Goal: Check status: Check status

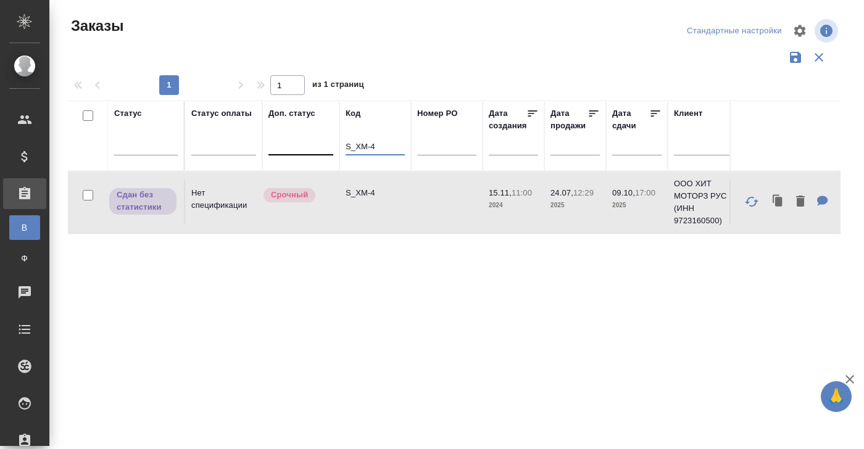
drag, startPoint x: 358, startPoint y: 144, endPoint x: 320, endPoint y: 144, distance: 38.9
paste input "129"
drag, startPoint x: 365, startPoint y: 146, endPoint x: 339, endPoint y: 146, distance: 26.5
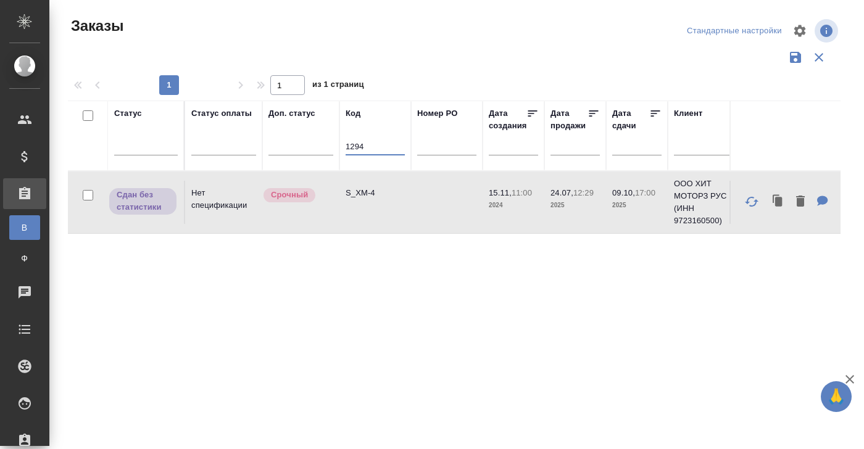
click at [347, 146] on input "1294" at bounding box center [374, 147] width 59 height 15
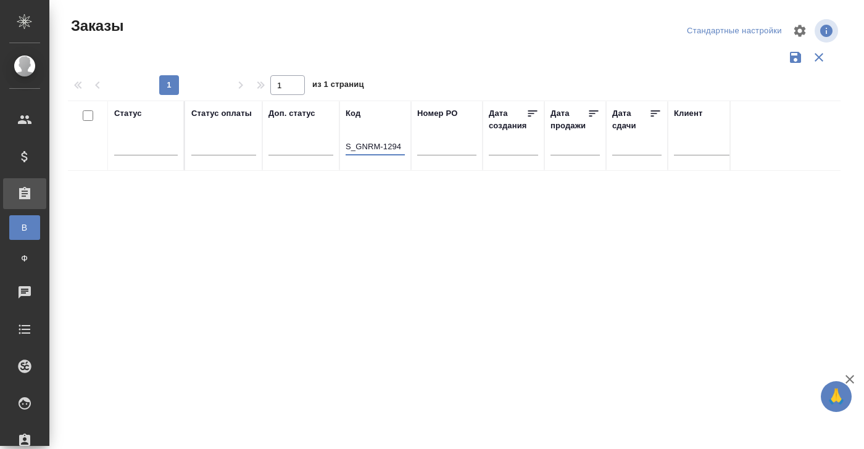
type input "S_GNRM-1294"
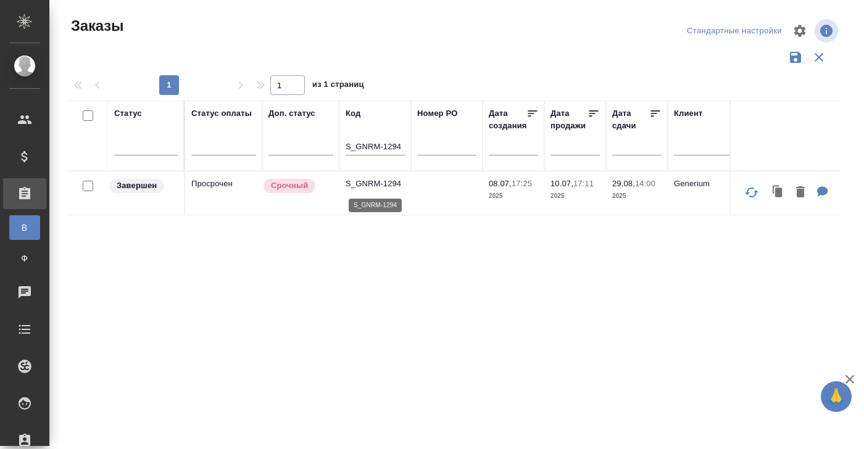
click at [365, 183] on p "S_GNRM-1294" at bounding box center [374, 184] width 59 height 12
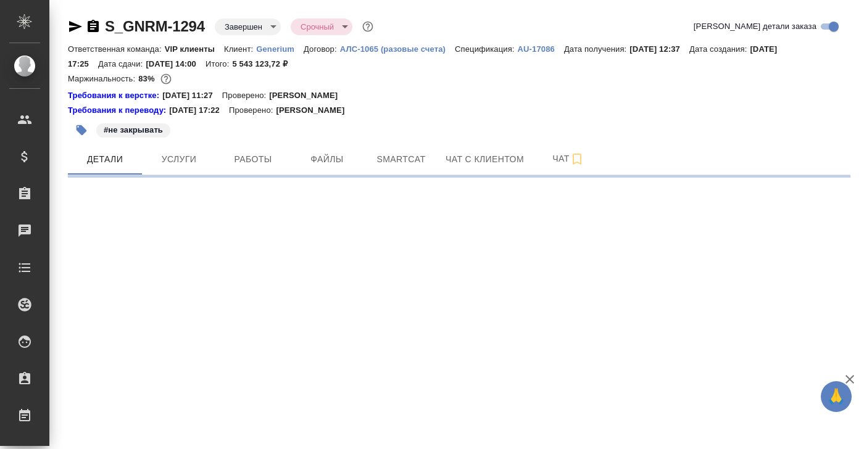
select select "RU"
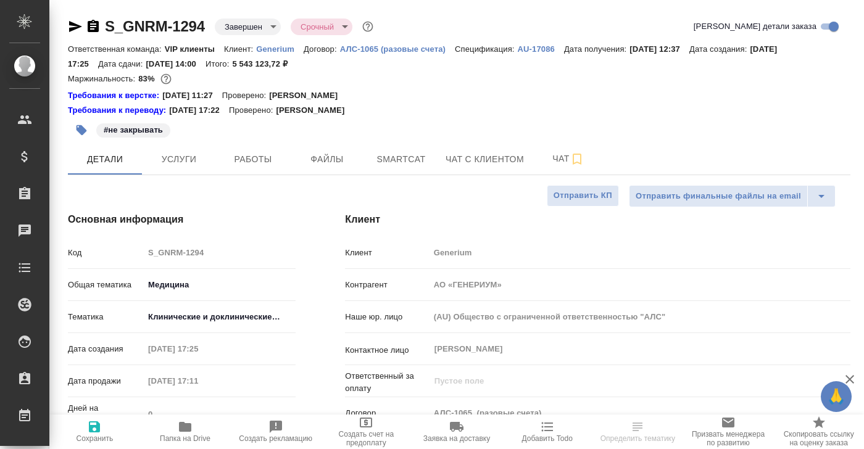
type textarea "x"
type input "[PERSON_NAME]"
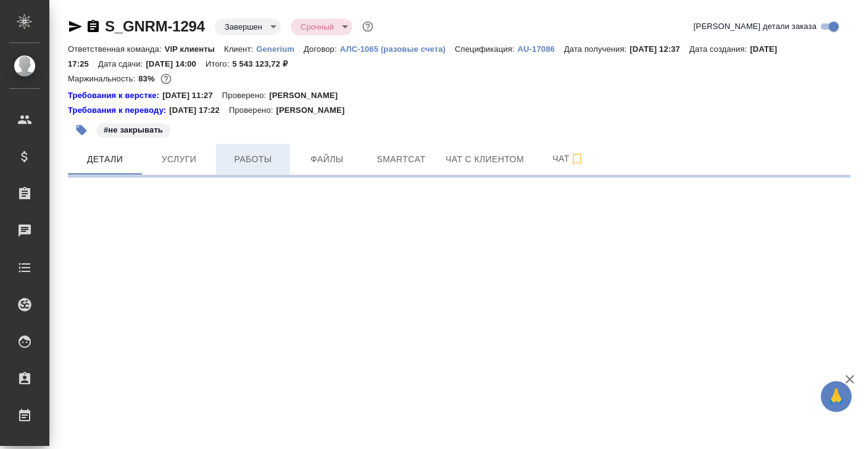
select select "RU"
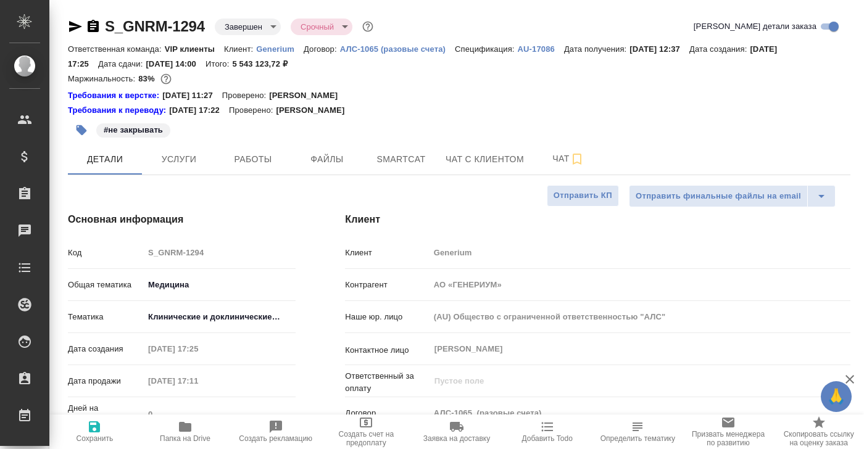
type textarea "x"
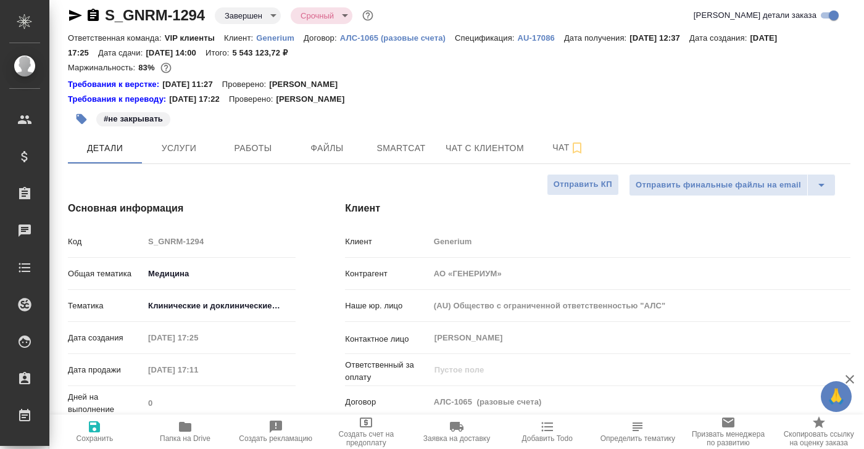
scroll to position [12, 0]
click at [184, 147] on span "Услуги" at bounding box center [178, 146] width 59 height 15
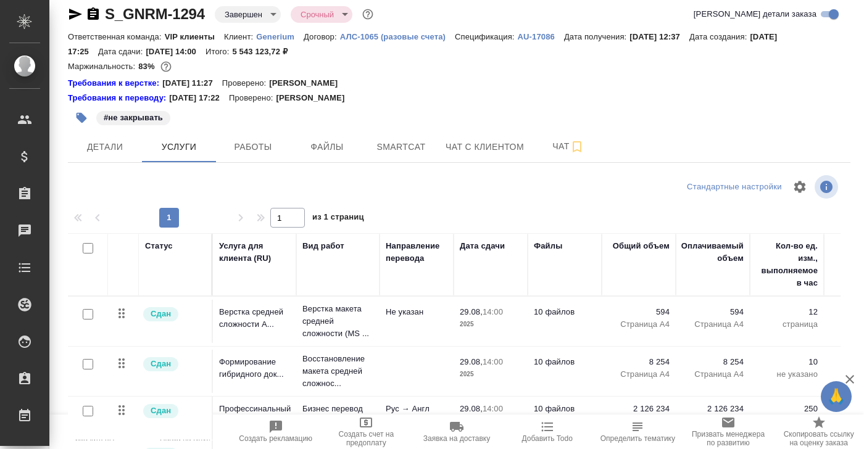
scroll to position [36, 0]
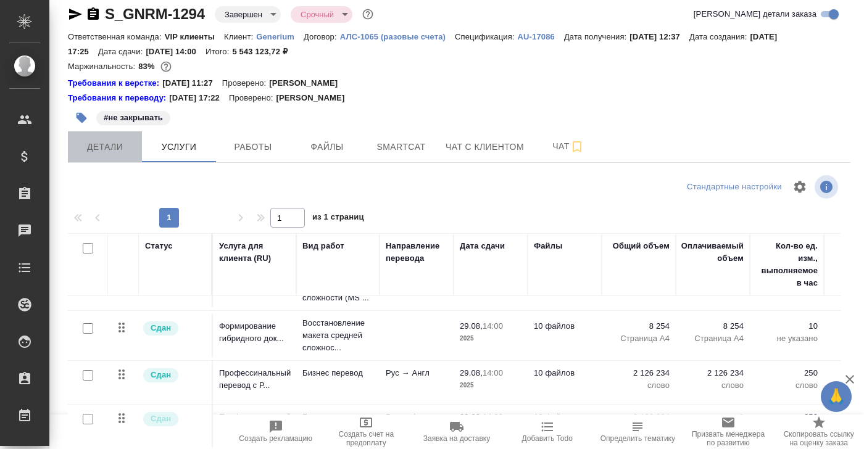
click at [101, 149] on span "Детали" at bounding box center [104, 146] width 59 height 15
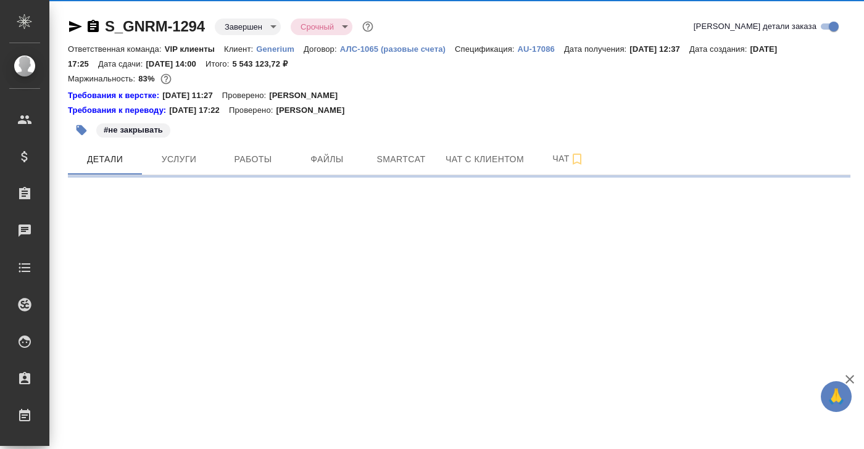
select select "RU"
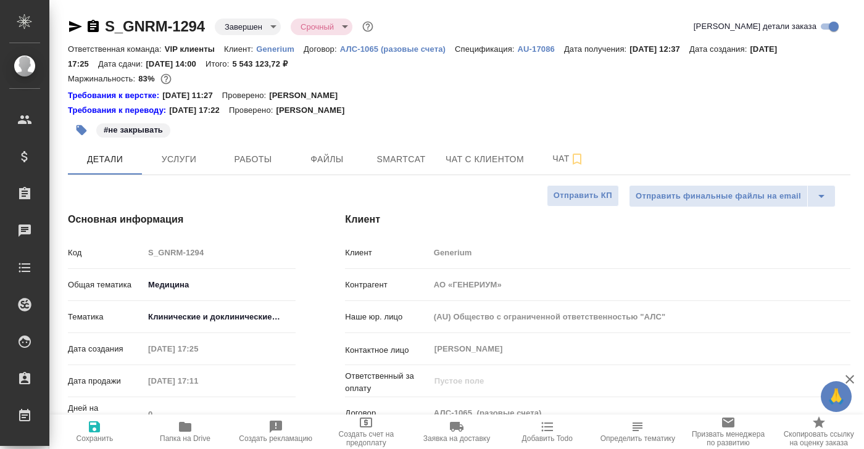
type textarea "x"
drag, startPoint x: 205, startPoint y: 24, endPoint x: 94, endPoint y: 24, distance: 111.0
click at [94, 24] on div "S_GNRM-1294 Завершен closed Срочный urgent" at bounding box center [222, 27] width 308 height 20
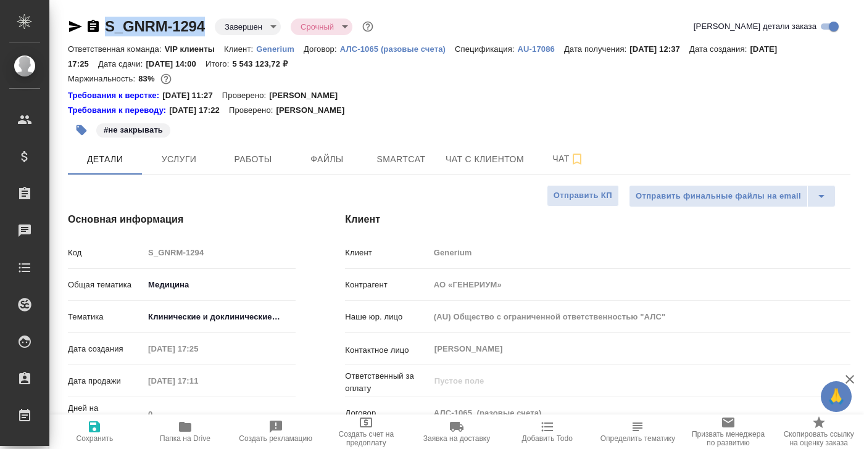
copy link "S_GNRM-1294"
type textarea "x"
